Goal: Complete application form

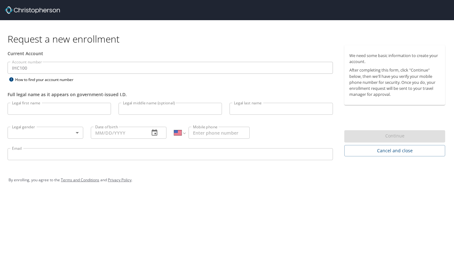
select select "US"
click at [59, 111] on input "Legal first name" at bounding box center [59, 109] width 103 height 12
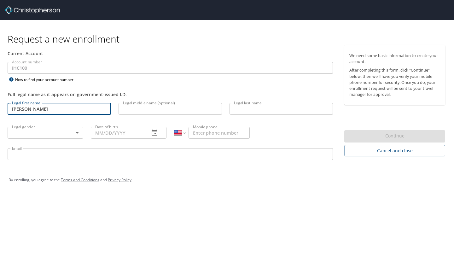
type input "Tyler"
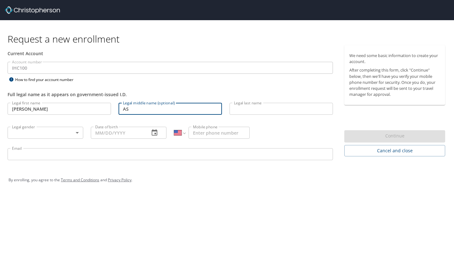
type input "A"
type input "Scott"
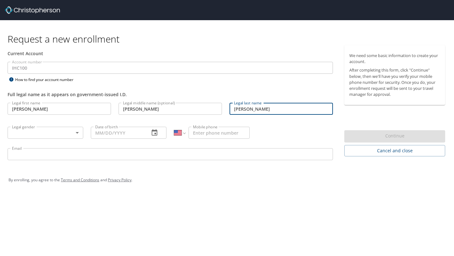
type input "Farnsworth"
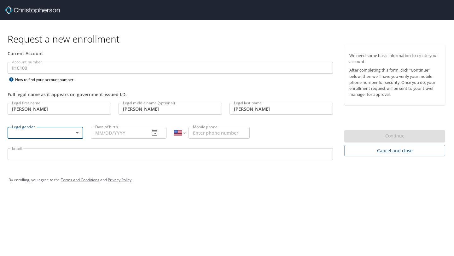
click at [64, 130] on body "Request a new enrollment Current Account Account number IHC100 Account number H…" at bounding box center [227, 128] width 454 height 256
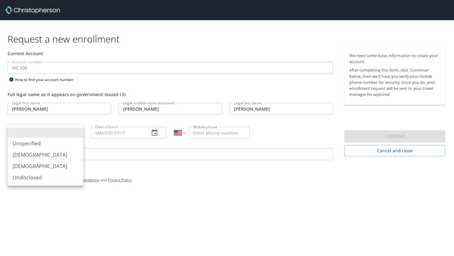
click at [35, 153] on li "Male" at bounding box center [46, 154] width 76 height 11
type input "Male"
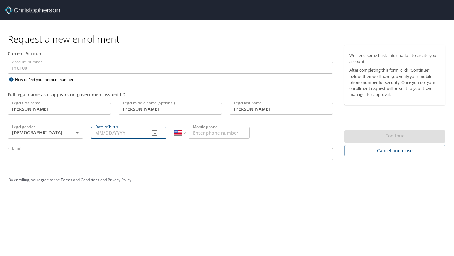
click at [110, 137] on input "Date of birth" at bounding box center [118, 133] width 54 height 12
type input "02/15/1992"
click at [214, 131] on input "Mobile phone" at bounding box center [219, 133] width 61 height 12
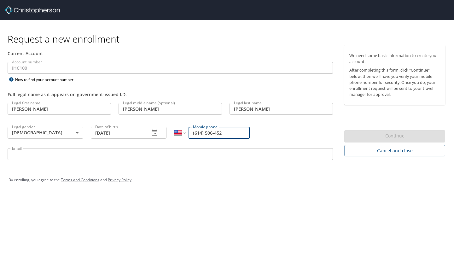
type input "(614) 506-452"
click at [153, 157] on input "Email" at bounding box center [171, 154] width 326 height 12
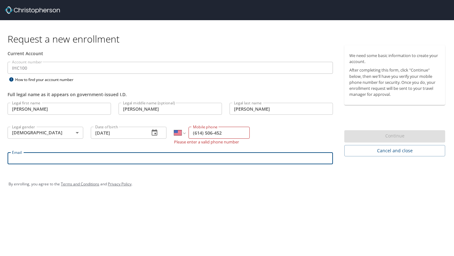
type input "tyler.farnsworth@imail.org"
click at [321, 180] on div "By enrolling, you agree to the Terms and Conditions and Privacy Policy ." at bounding box center [227, 184] width 437 height 16
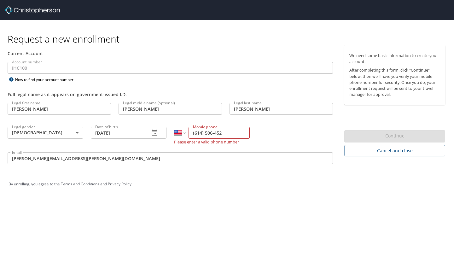
click at [233, 135] on input "(614) 506-452" at bounding box center [219, 133] width 61 height 12
click at [205, 132] on input "(614) 506-452" at bounding box center [219, 133] width 61 height 12
click at [231, 133] on input "(615) 064-52" at bounding box center [219, 133] width 61 height 12
type input "6"
type input "(614) 506-4552"
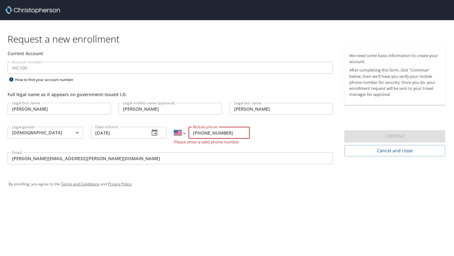
click at [184, 131] on select "International Afghanistan Åland Islands Albania Algeria American Samoa Andorra …" at bounding box center [179, 133] width 11 height 12
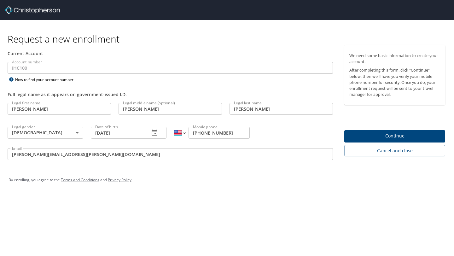
click at [174, 127] on select "International Afghanistan Åland Islands Albania Algeria American Samoa Andorra …" at bounding box center [179, 133] width 11 height 12
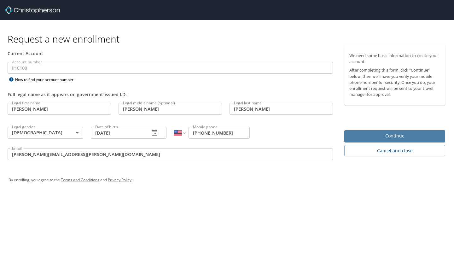
click at [355, 139] on span "Continue" at bounding box center [394, 136] width 91 height 8
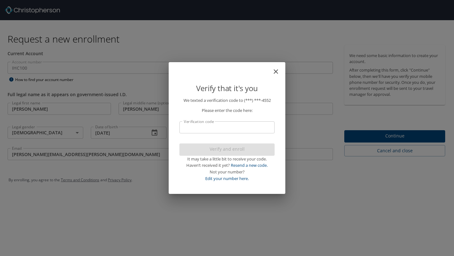
click at [244, 128] on input "Verification code" at bounding box center [226, 127] width 95 height 12
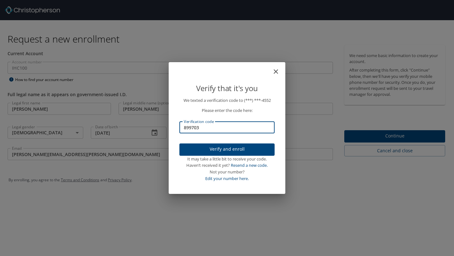
type input "899703"
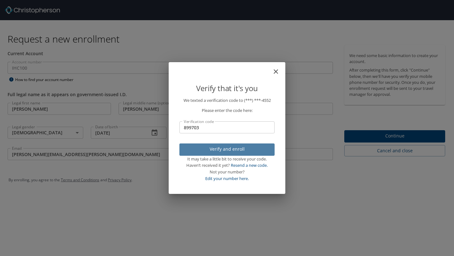
click at [238, 153] on span "Verify and enroll" at bounding box center [227, 149] width 85 height 8
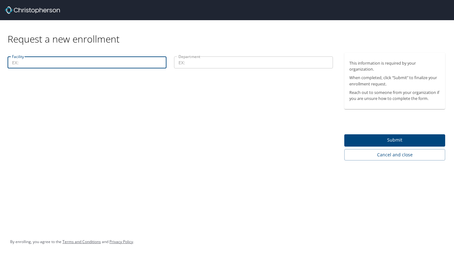
click at [123, 60] on input "Facility" at bounding box center [87, 62] width 159 height 12
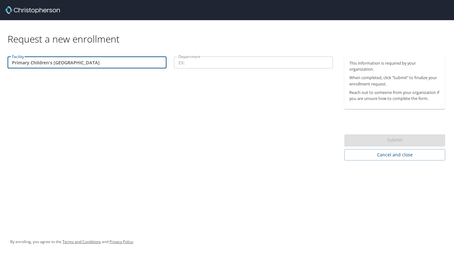
click at [231, 65] on input "Department" at bounding box center [253, 62] width 159 height 12
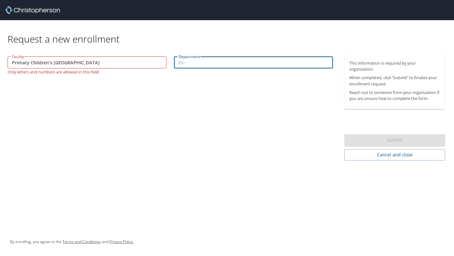
click at [51, 63] on input "Primary Children's Taylorsville" at bounding box center [87, 62] width 159 height 12
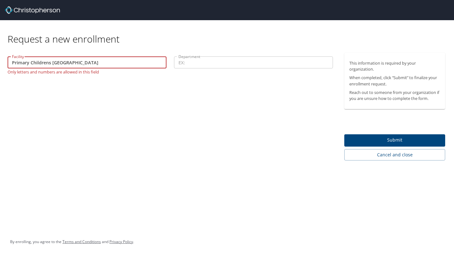
type input "Primary Childrens Taylorsville"
click at [182, 63] on input "Department" at bounding box center [253, 62] width 159 height 12
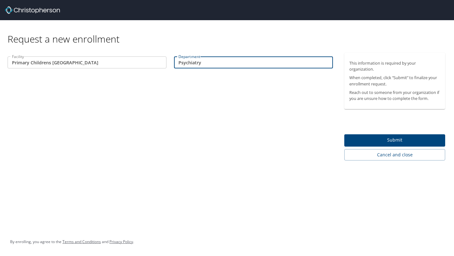
type input "Psychiatry"
click at [357, 133] on div "This information is required by your organization. When completed, click “Submi…" at bounding box center [397, 107] width 106 height 108
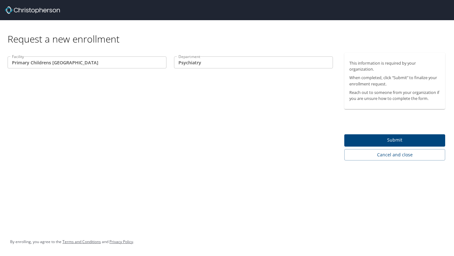
click at [362, 138] on span "Submit" at bounding box center [394, 140] width 91 height 8
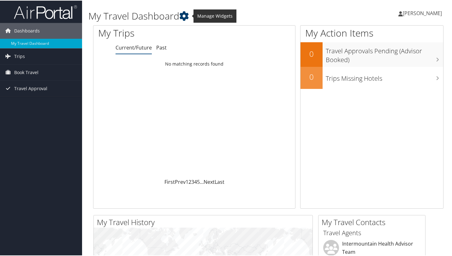
click at [184, 18] on icon at bounding box center [183, 15] width 9 height 9
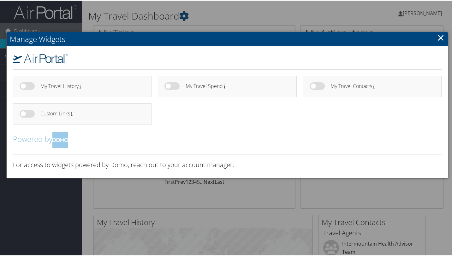
click at [437, 38] on link "×" at bounding box center [440, 37] width 7 height 13
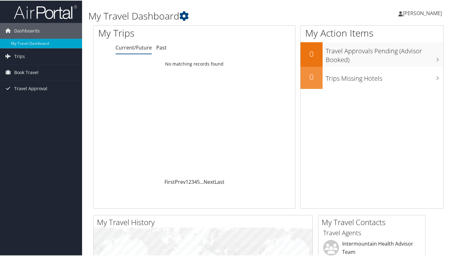
click at [414, 14] on span "[PERSON_NAME]" at bounding box center [421, 12] width 39 height 7
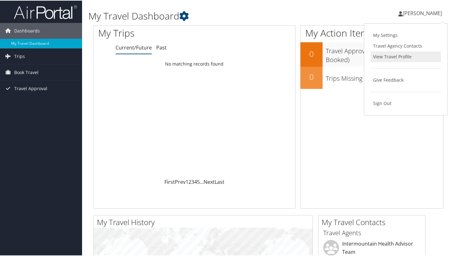
click at [382, 54] on link "View Travel Profile" at bounding box center [405, 56] width 70 height 11
